Goal: Ask a question

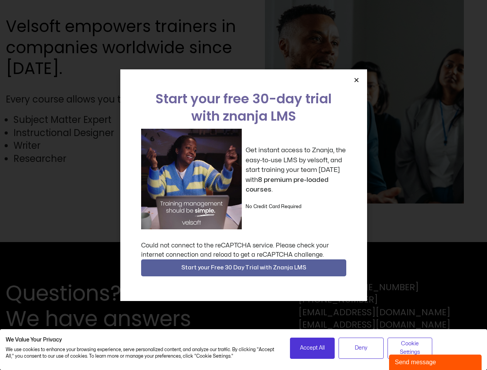
click at [244, 185] on div "Get instant access to Znanja, the easy-to-use LMS by velsoft, and start trainin…" at bounding box center [243, 179] width 205 height 101
click at [357, 80] on icon "Close" at bounding box center [357, 80] width 6 height 6
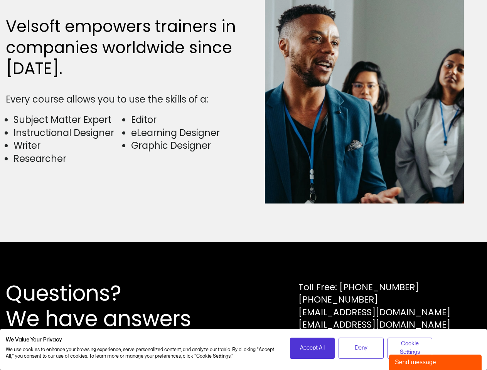
click at [244, 268] on div "Questions? We have answers Toll Free: [PHONE_NUMBER] [PHONE_NUMBER] [EMAIL_ADDR…" at bounding box center [243, 306] width 487 height 128
click at [313, 348] on span "Accept All" at bounding box center [312, 348] width 25 height 8
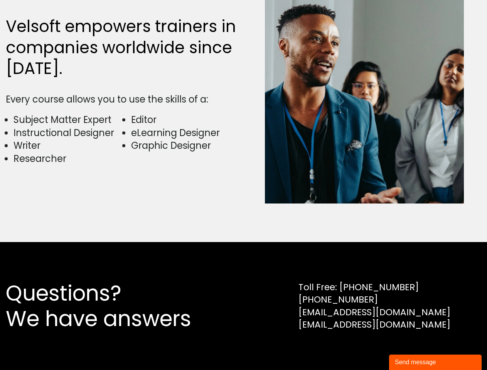
click at [361, 348] on div "Questions? We have answers Toll Free: [PHONE_NUMBER] [PHONE_NUMBER] [EMAIL_ADDR…" at bounding box center [243, 306] width 487 height 128
click at [410, 348] on div "Questions? We have answers Toll Free: [PHONE_NUMBER] [PHONE_NUMBER] [EMAIL_ADDR…" at bounding box center [243, 306] width 487 height 128
click at [436, 363] on div "Send message" at bounding box center [435, 362] width 81 height 9
